Goal: Information Seeking & Learning: Learn about a topic

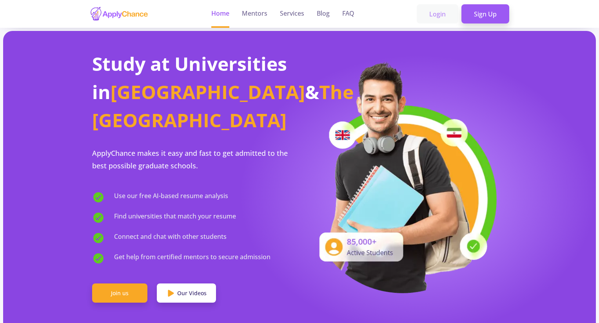
click at [433, 17] on link "Login" at bounding box center [438, 14] width 42 height 20
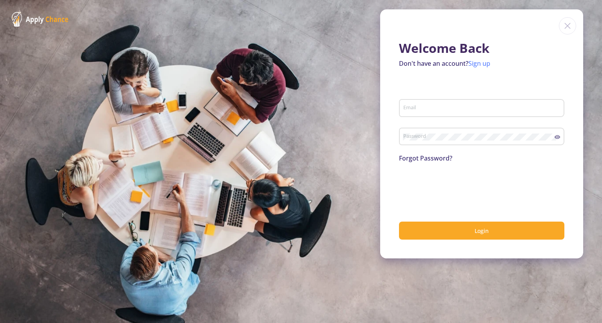
click at [475, 62] on link "Sign up" at bounding box center [479, 63] width 22 height 9
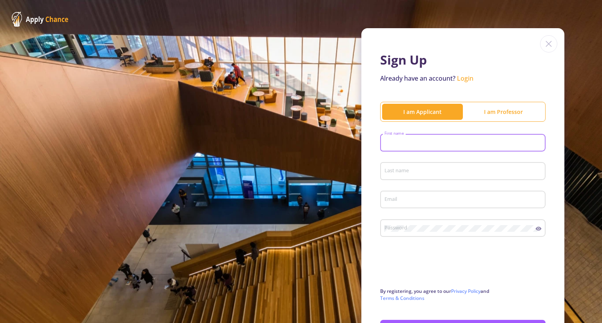
click at [426, 144] on input "First name" at bounding box center [464, 143] width 160 height 7
type input "[PERSON_NAME]"
type input "[EMAIL_ADDRESS][DOMAIN_NAME]"
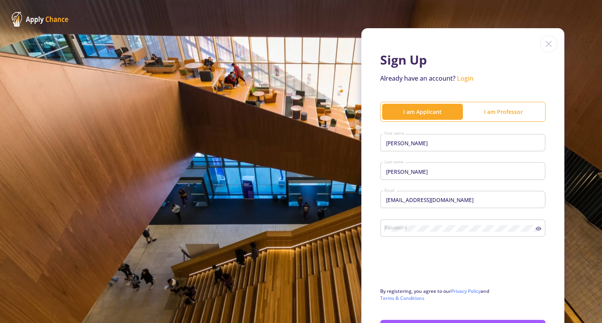
click at [406, 226] on div "Password" at bounding box center [460, 227] width 152 height 20
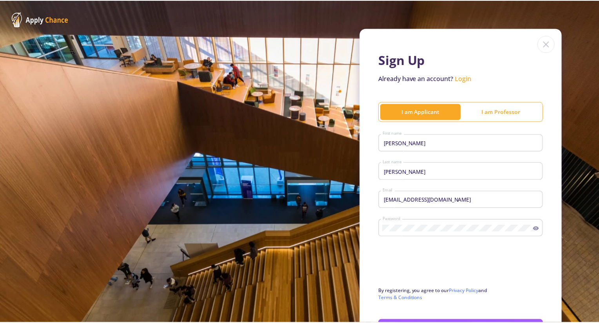
scroll to position [61, 0]
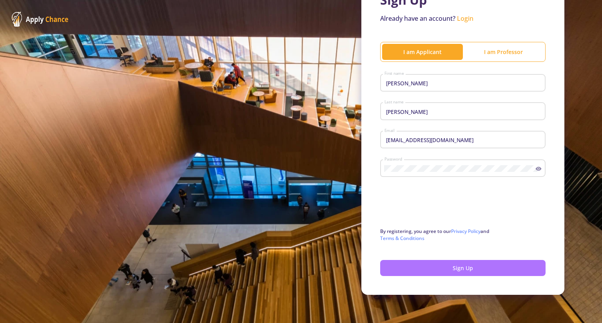
click at [448, 266] on button "Sign Up" at bounding box center [462, 268] width 165 height 16
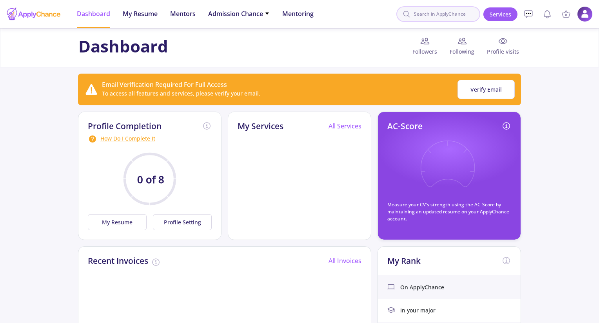
click at [430, 11] on input at bounding box center [438, 14] width 84 height 16
type input "[GEOGRAPHIC_DATA]"
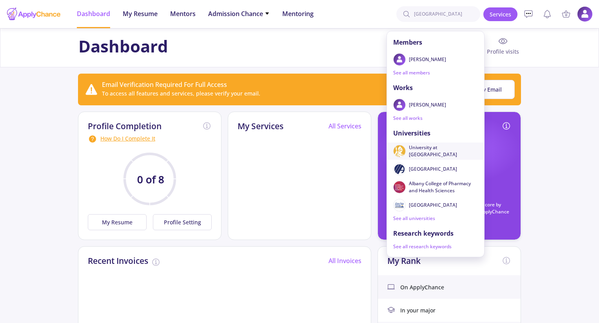
click at [437, 150] on span "University at [GEOGRAPHIC_DATA]" at bounding box center [440, 151] width 63 height 14
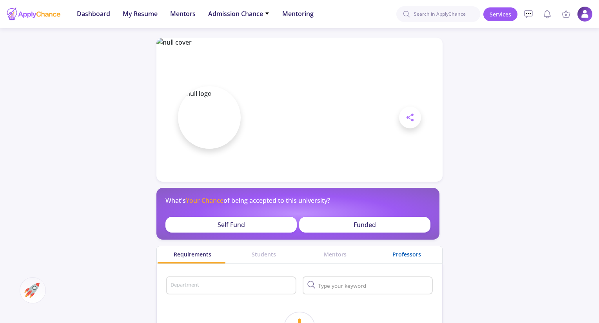
scroll to position [78, 0]
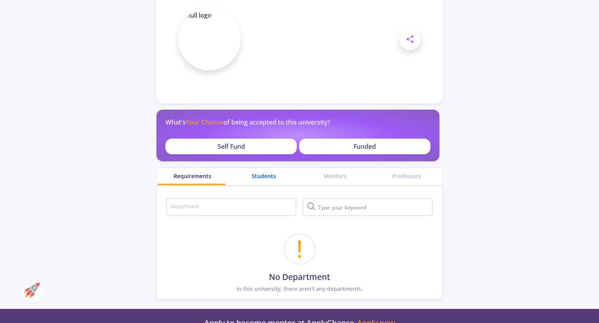
click at [276, 180] on div "Students" at bounding box center [263, 176] width 71 height 8
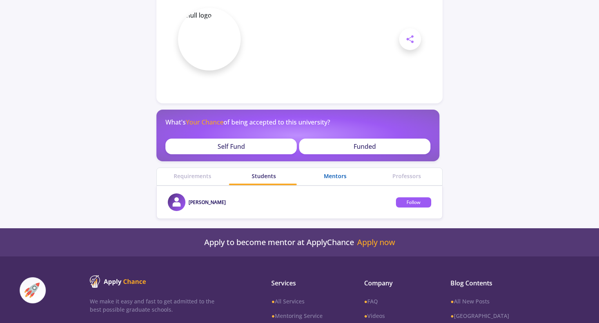
click at [330, 176] on div "Mentors" at bounding box center [334, 176] width 71 height 8
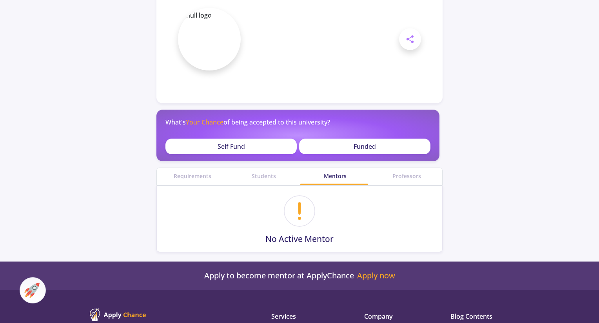
click at [403, 180] on div "Professors" at bounding box center [406, 176] width 71 height 17
click at [405, 177] on div "Professors" at bounding box center [406, 176] width 71 height 8
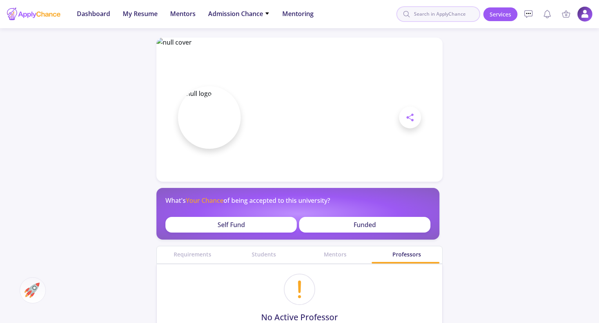
click at [437, 14] on input at bounding box center [438, 14] width 84 height 16
type input "[GEOGRAPHIC_DATA]"
click at [264, 13] on span "Admission Chance" at bounding box center [239, 13] width 62 height 9
click at [186, 15] on span "Mentors" at bounding box center [182, 13] width 25 height 9
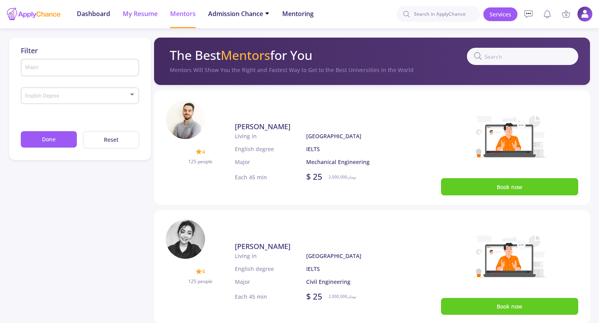
click at [145, 11] on span "My Resume" at bounding box center [140, 13] width 35 height 9
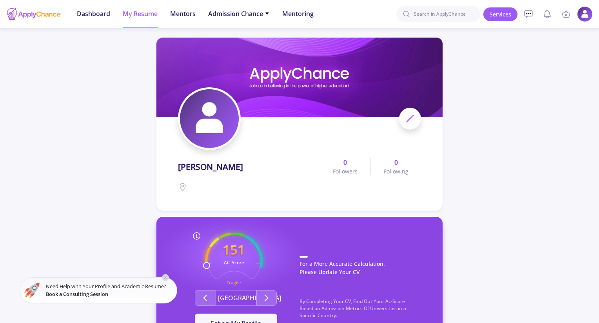
click at [280, 11] on ul "Dashboard My Resume Mentors Admission Chance With Minimum Requirements Only My …" at bounding box center [195, 14] width 249 height 28
click at [285, 13] on span "Mentoring" at bounding box center [297, 13] width 31 height 9
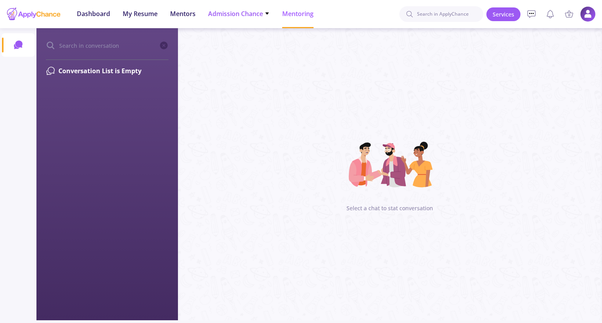
click at [250, 13] on span "Admission Chance" at bounding box center [239, 13] width 62 height 9
click at [249, 36] on link "With Minimum Requirements" at bounding box center [254, 40] width 92 height 14
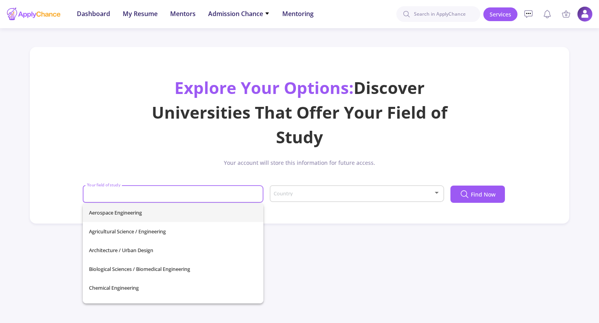
click at [169, 196] on input "Your field of study" at bounding box center [174, 194] width 175 height 7
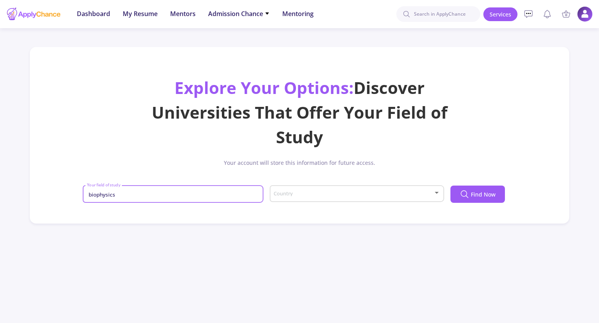
type input "biophysics"
click at [301, 192] on span at bounding box center [354, 193] width 158 height 5
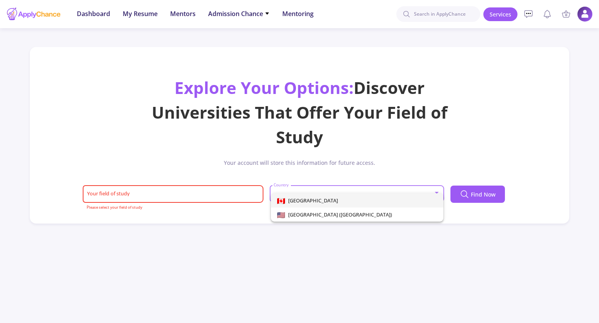
click at [303, 200] on span "[GEOGRAPHIC_DATA]" at bounding box center [311, 200] width 53 height 7
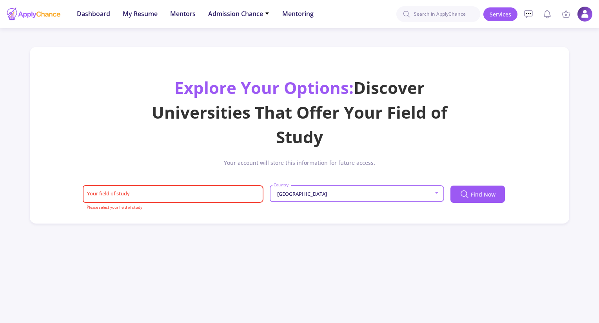
click at [208, 196] on input "Your field of study" at bounding box center [174, 194] width 175 height 7
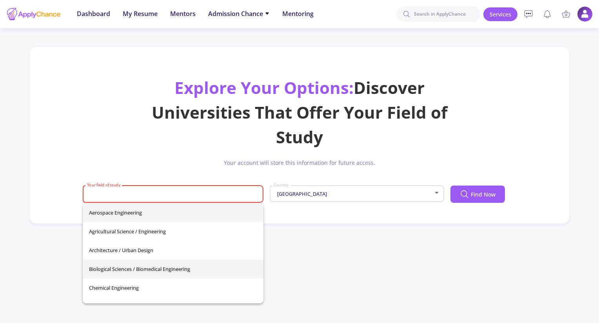
click at [180, 272] on span "Biological Sciences / Biomedical Engineering" at bounding box center [173, 269] width 168 height 19
type input "Biological Sciences / Biomedical Engineering"
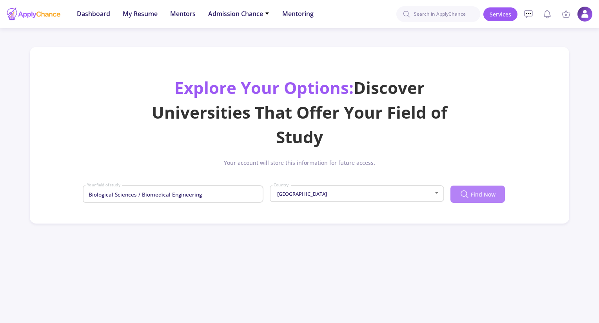
click at [485, 190] on button "Find Now" at bounding box center [477, 194] width 54 height 17
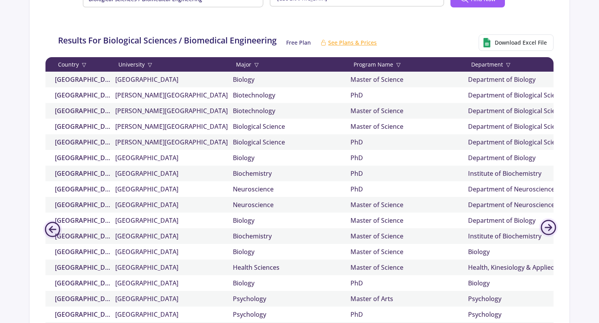
scroll to position [196, 0]
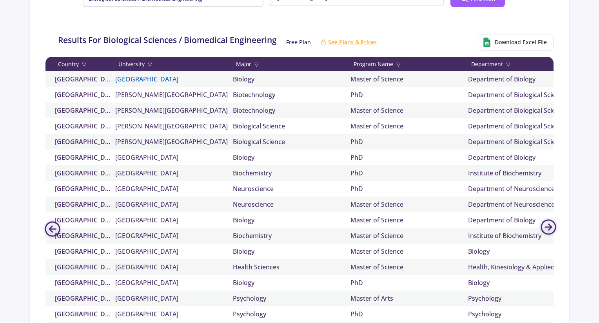
click at [153, 76] on link "[GEOGRAPHIC_DATA]" at bounding box center [174, 78] width 118 height 9
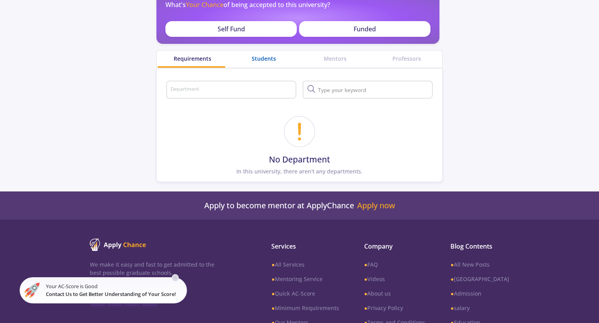
click at [257, 62] on div "Students" at bounding box center [263, 58] width 71 height 8
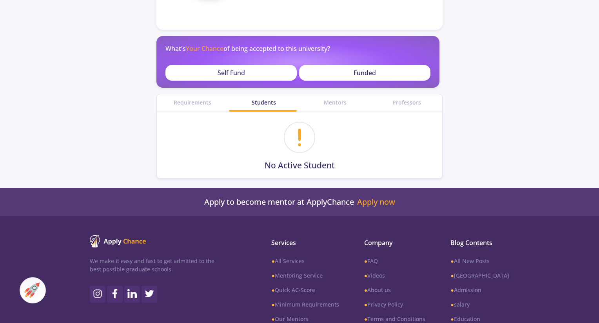
scroll to position [196, 0]
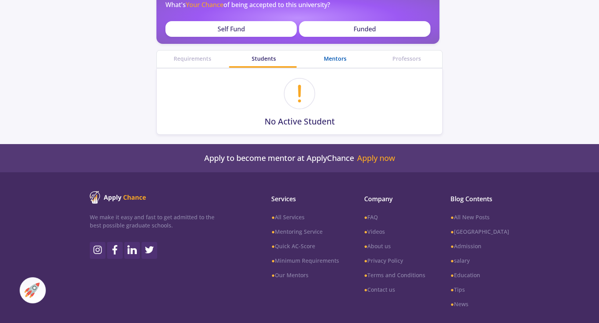
click at [331, 60] on div "Mentors" at bounding box center [334, 58] width 71 height 8
click at [404, 61] on div "Professors" at bounding box center [406, 58] width 71 height 8
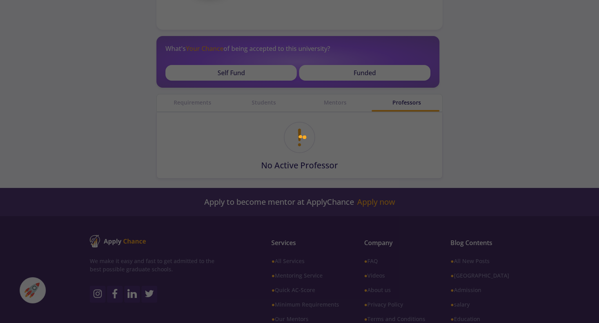
scroll to position [196, 0]
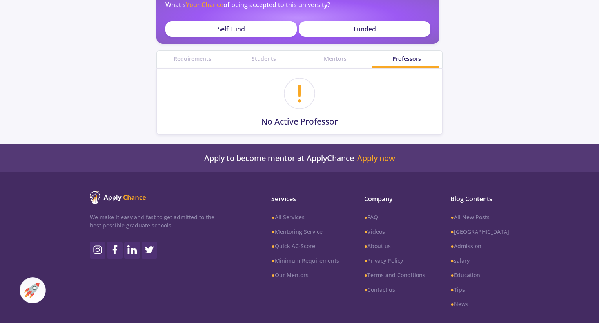
click at [329, 32] on div "Funded" at bounding box center [364, 29] width 131 height 16
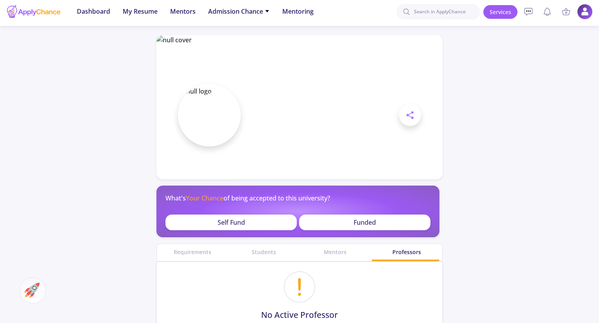
scroll to position [0, 0]
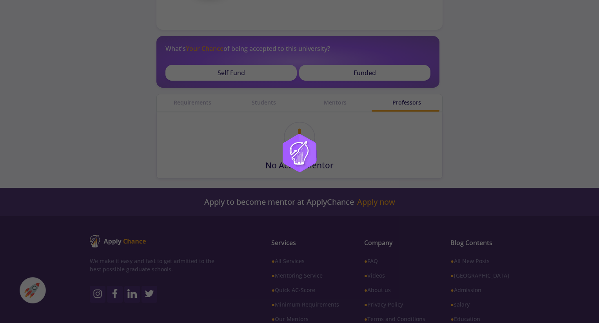
scroll to position [196, 0]
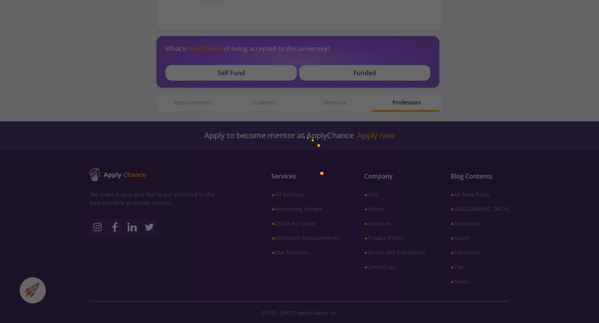
scroll to position [196, 0]
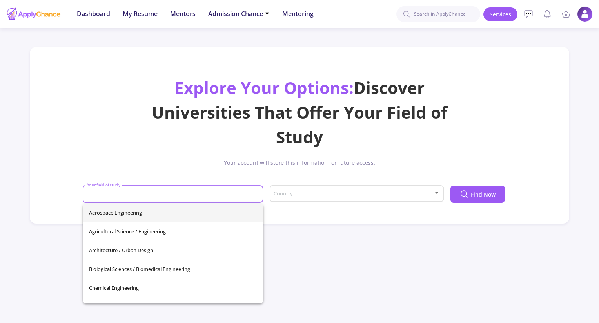
click at [151, 195] on input "Your field of study" at bounding box center [174, 194] width 175 height 7
click at [144, 266] on span "Biological Sciences / Biomedical Engineering" at bounding box center [173, 269] width 168 height 19
type input "Biological Sciences / Biomedical Engineering"
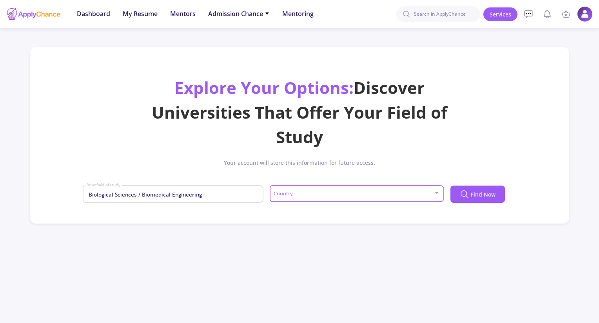
click at [297, 196] on span at bounding box center [354, 193] width 158 height 5
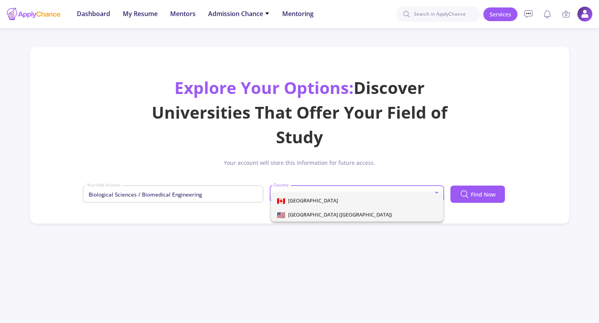
click at [303, 212] on span "[GEOGRAPHIC_DATA] ([GEOGRAPHIC_DATA])" at bounding box center [338, 214] width 107 height 7
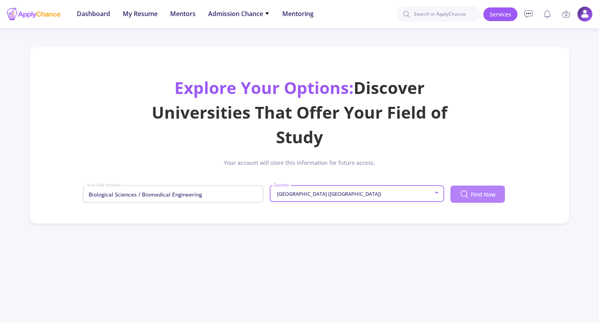
click at [462, 194] on icon at bounding box center [464, 194] width 9 height 9
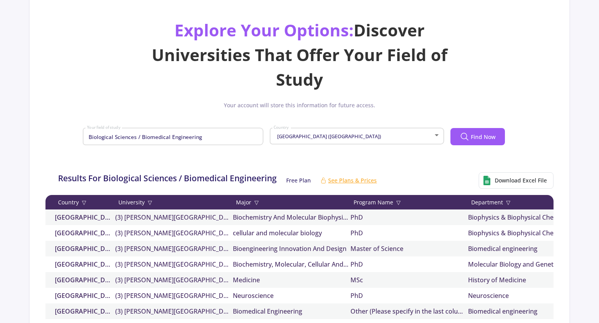
scroll to position [118, 0]
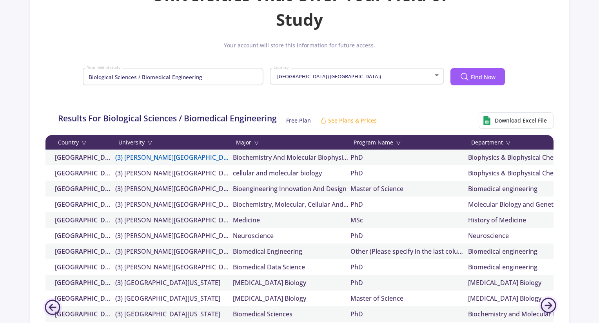
click at [172, 156] on link "(3) [PERSON_NAME][GEOGRAPHIC_DATA][PERSON_NAME]" at bounding box center [174, 157] width 118 height 9
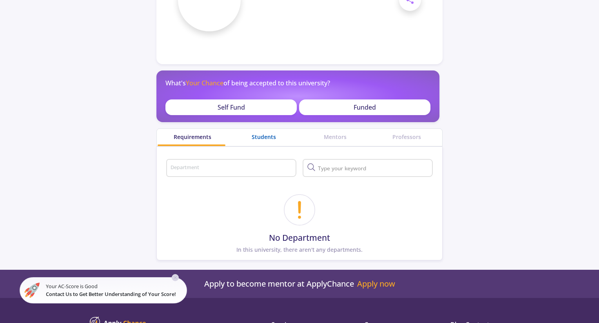
click at [267, 139] on div "Students" at bounding box center [263, 137] width 71 height 8
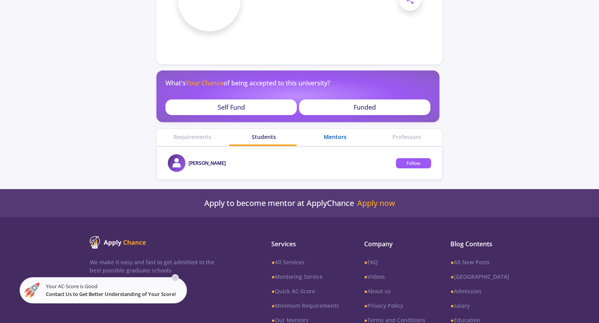
click at [337, 135] on div "Mentors" at bounding box center [334, 137] width 71 height 8
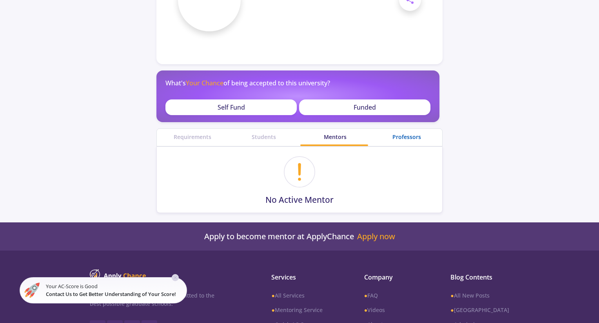
click at [399, 137] on div "Professors" at bounding box center [406, 137] width 71 height 8
click at [337, 139] on div "Mentors" at bounding box center [334, 137] width 71 height 8
click at [252, 132] on div "Students" at bounding box center [263, 137] width 71 height 17
click at [267, 138] on div "Students" at bounding box center [263, 137] width 71 height 8
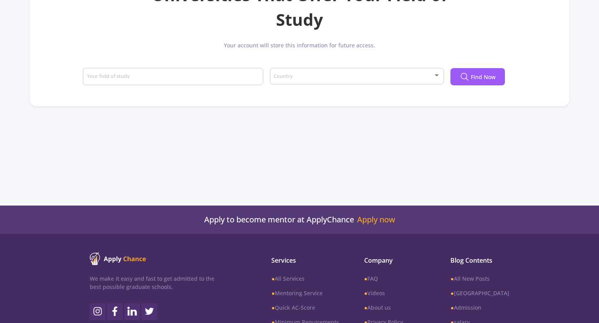
click at [139, 73] on div "Your field of study" at bounding box center [173, 75] width 173 height 20
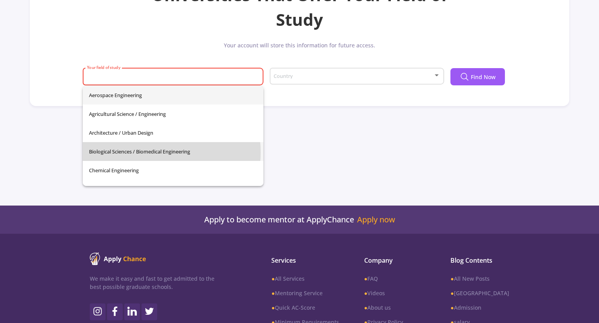
click at [147, 152] on span "Biological Sciences / Biomedical Engineering" at bounding box center [173, 151] width 168 height 19
type input "Biological Sciences / Biomedical Engineering"
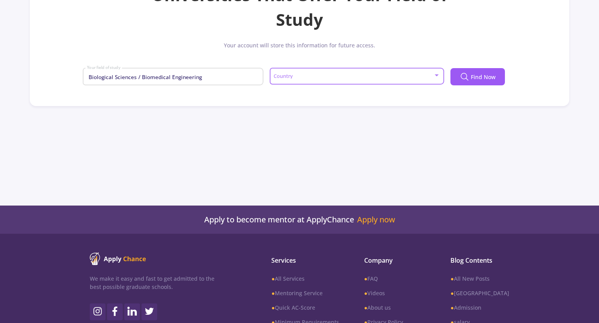
click at [304, 79] on span at bounding box center [354, 76] width 158 height 5
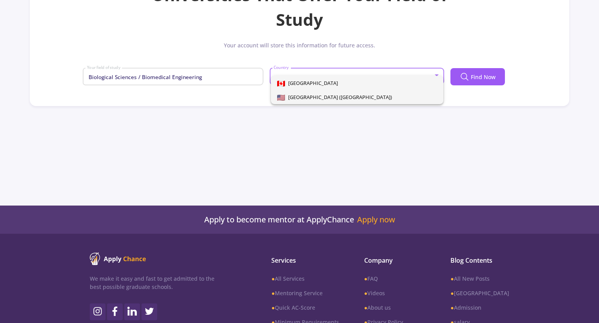
click at [301, 98] on span "[GEOGRAPHIC_DATA] ([GEOGRAPHIC_DATA])" at bounding box center [338, 97] width 107 height 7
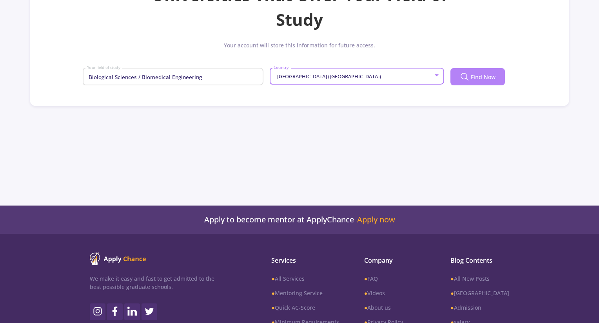
click at [482, 84] on button "Find Now" at bounding box center [477, 76] width 54 height 17
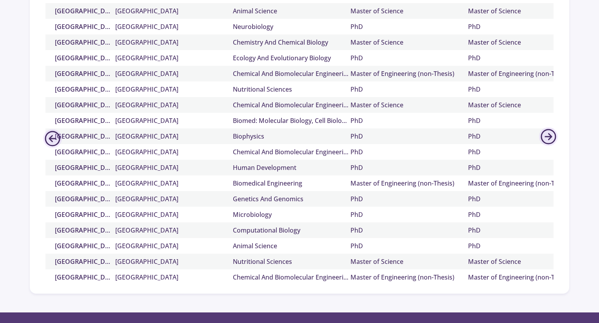
scroll to position [3928, 0]
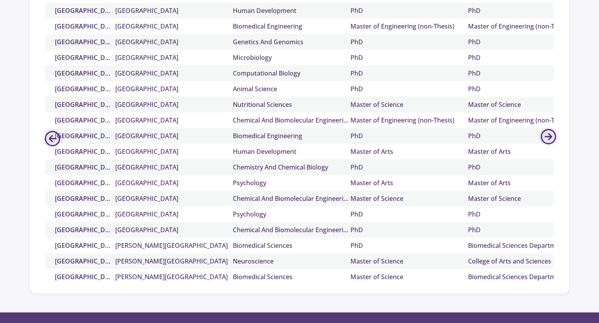
drag, startPoint x: 45, startPoint y: 238, endPoint x: 47, endPoint y: 242, distance: 4.4
click at [47, 282] on div "Country ▽ University ▽ Major ▽ Program Name ▽ Department ▽ [GEOGRAPHIC_DATA] ([…" at bounding box center [299, 125] width 520 height 319
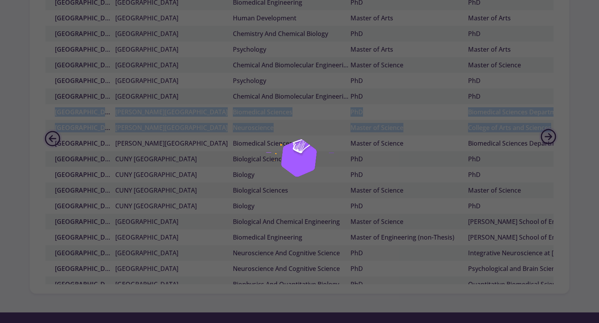
scroll to position [4398, 0]
